Goal: Task Accomplishment & Management: Complete application form

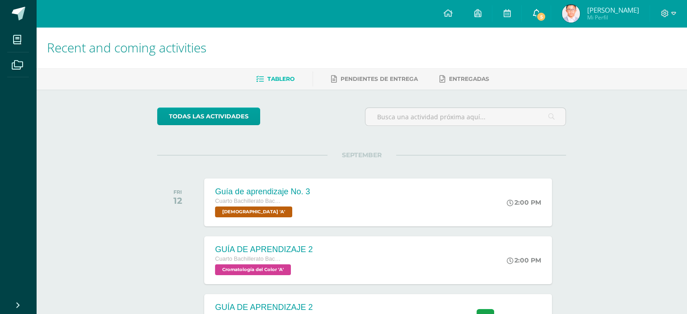
click at [546, 14] on span "5" at bounding box center [541, 17] width 10 height 10
click at [508, 10] on link at bounding box center [507, 13] width 29 height 27
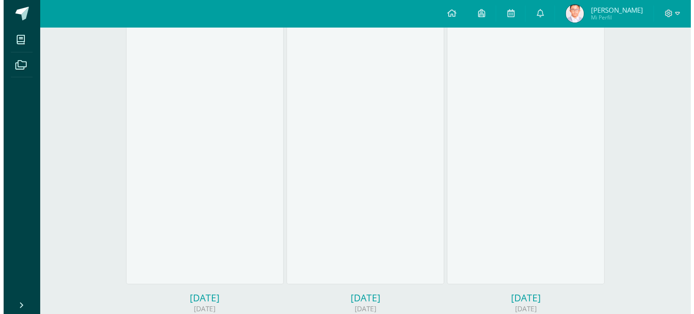
scroll to position [550, 0]
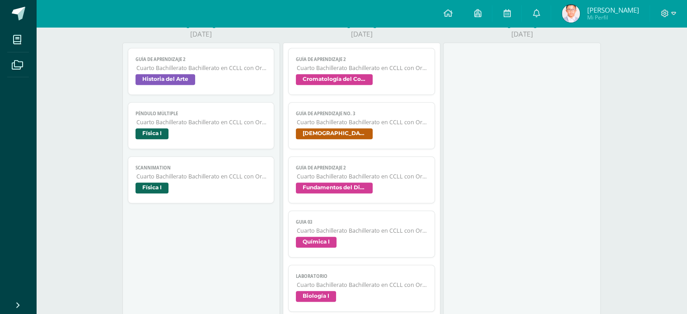
click at [181, 120] on span "Cuarto Bachillerato Bachillerato en CCLL con Orientación en Diseño Gráfico" at bounding box center [201, 122] width 131 height 8
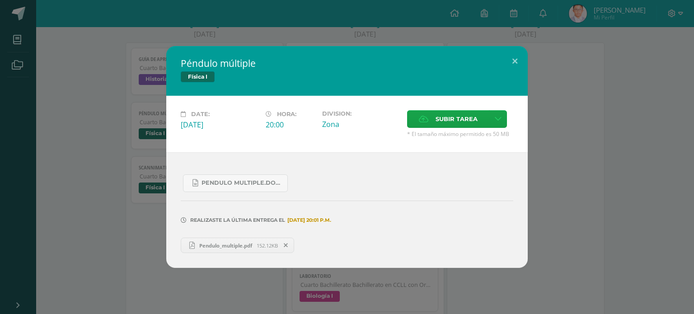
click at [141, 165] on div "Péndulo múltiple Física I Date: [DATE] Hora: 20:00 Division: Zona Subir tarea" at bounding box center [347, 157] width 687 height 222
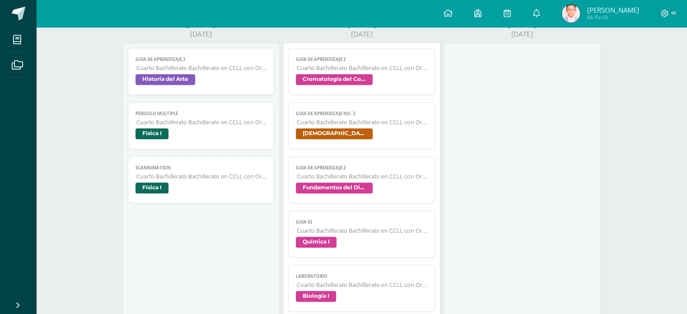
click at [165, 178] on span "Cuarto Bachillerato Bachillerato en CCLL con Orientación en Diseño Gráfico" at bounding box center [201, 177] width 131 height 8
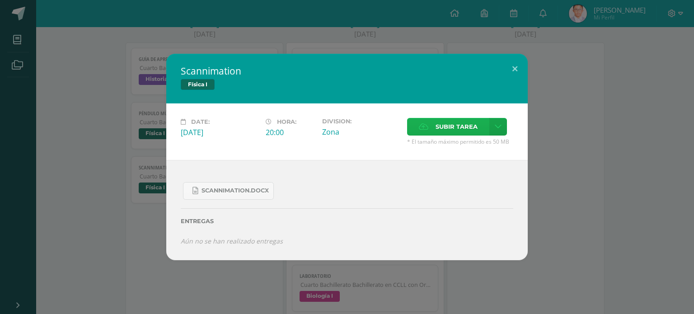
click at [450, 123] on span "Subir tarea" at bounding box center [457, 126] width 42 height 17
click at [0, 0] on input "Subir tarea" at bounding box center [0, 0] width 0 height 0
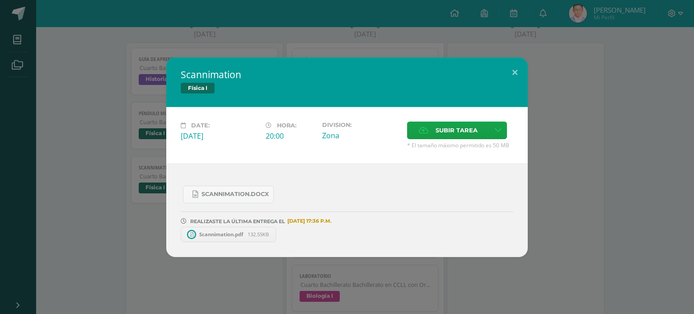
click at [235, 229] on link "Scannimation.pdf 132.55KB" at bounding box center [228, 234] width 95 height 15
